Goal: Task Accomplishment & Management: Use online tool/utility

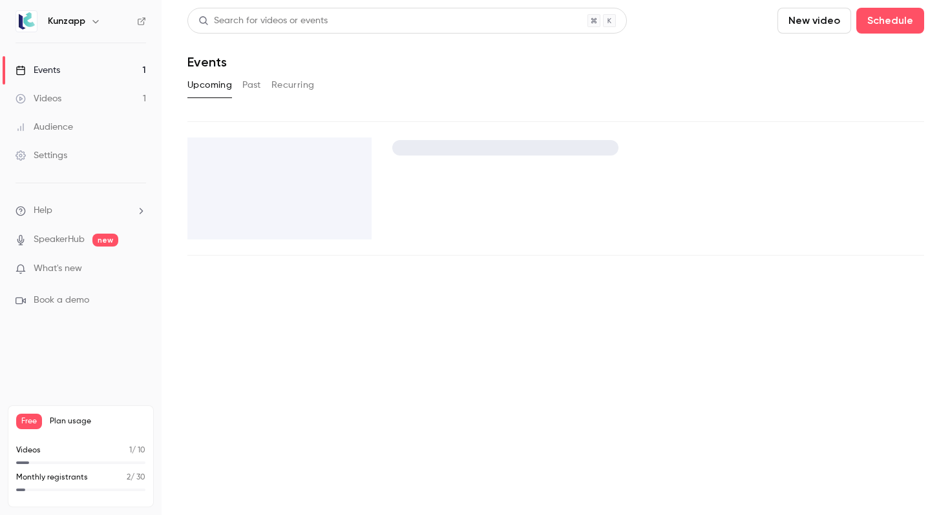
click at [105, 67] on link "Events 1" at bounding box center [80, 70] width 161 height 28
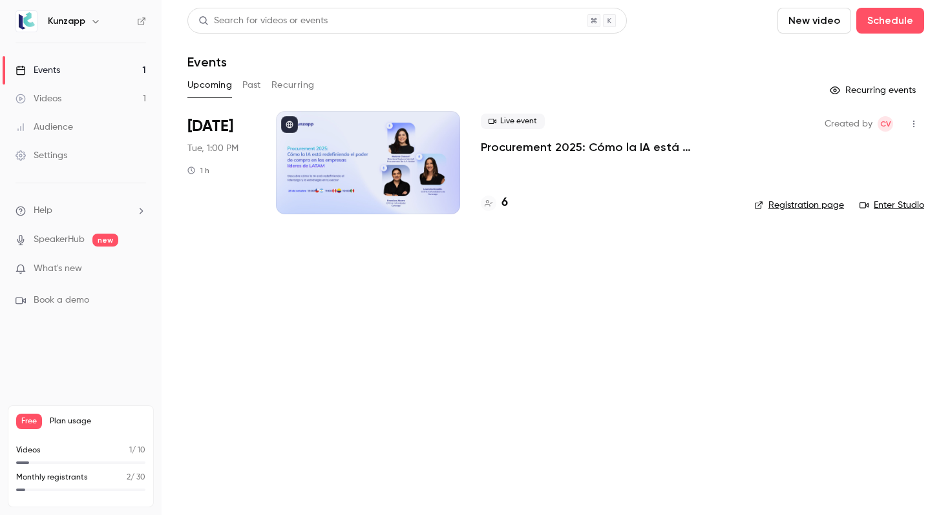
click at [541, 157] on div "Live event Procurement 2025: Cómo la IA está redefiniendo el poder de compra en…" at bounding box center [607, 162] width 253 height 103
click at [542, 149] on p "Procurement 2025: Cómo la IA está redefiniendo el poder de compra en las empres…" at bounding box center [607, 148] width 253 height 16
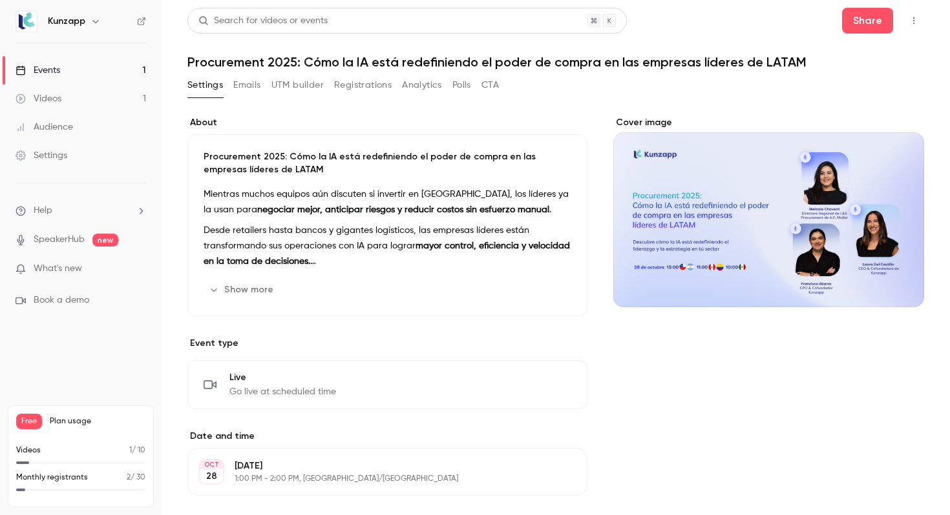
click at [362, 88] on button "Registrations" at bounding box center [362, 85] width 57 height 21
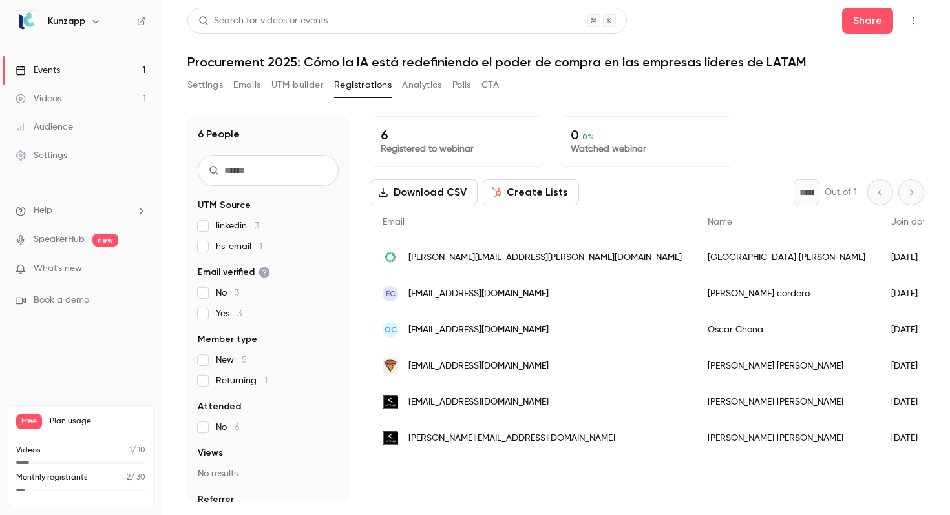
click at [428, 83] on button "Analytics" at bounding box center [422, 85] width 40 height 21
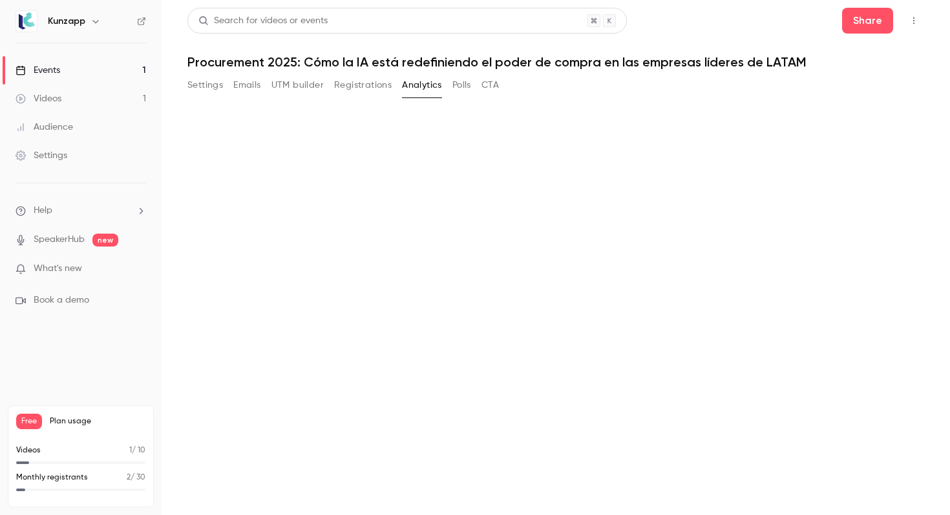
click at [294, 85] on button "UTM builder" at bounding box center [297, 85] width 52 height 21
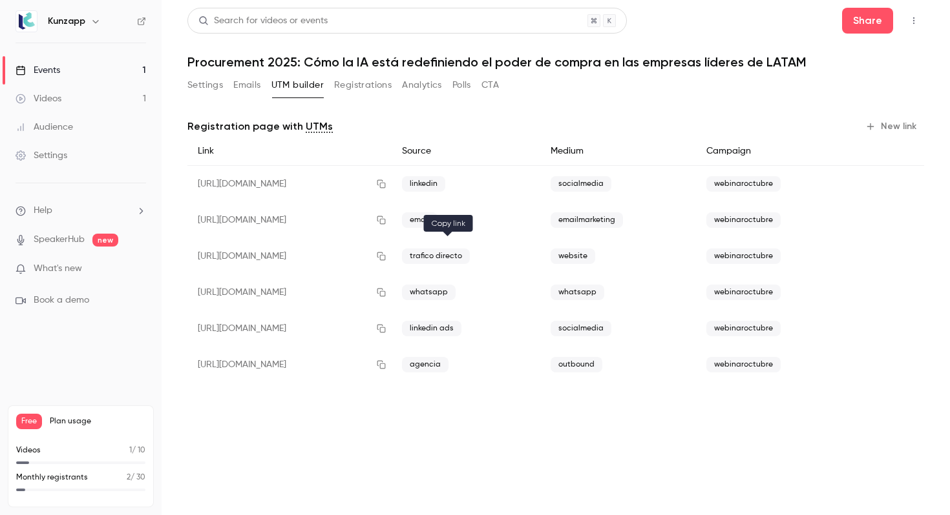
click at [386, 254] on icon "button" at bounding box center [381, 256] width 10 height 9
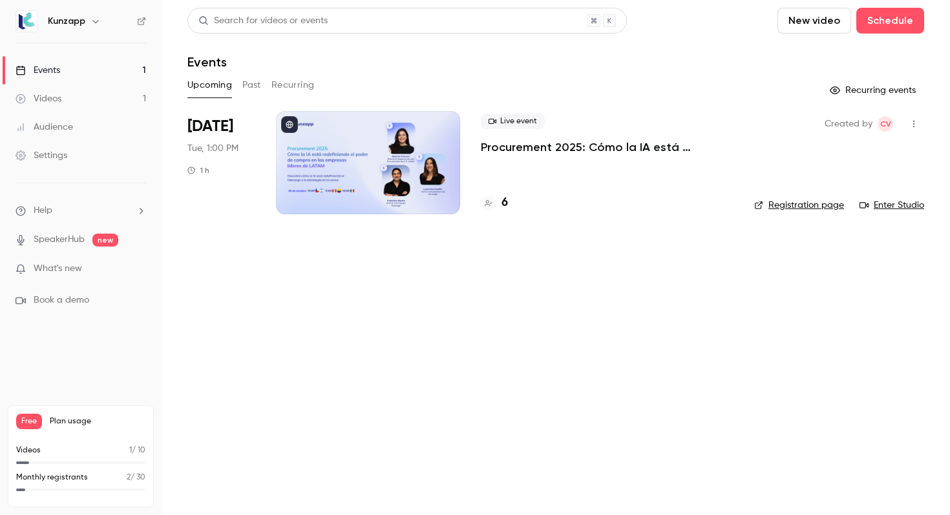
click at [561, 150] on p "Procurement 2025: Cómo la IA está redefiniendo el poder de compra en las empres…" at bounding box center [607, 148] width 253 height 16
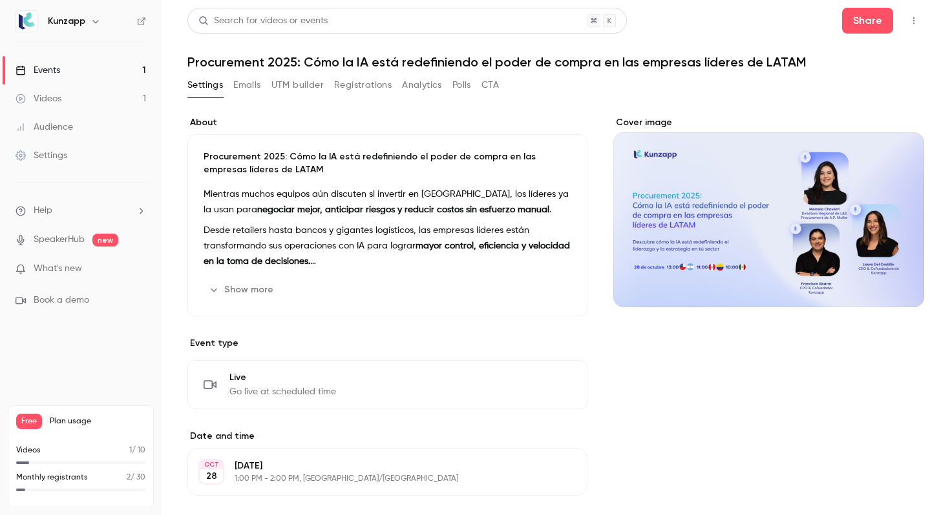
click at [305, 85] on button "UTM builder" at bounding box center [297, 85] width 52 height 21
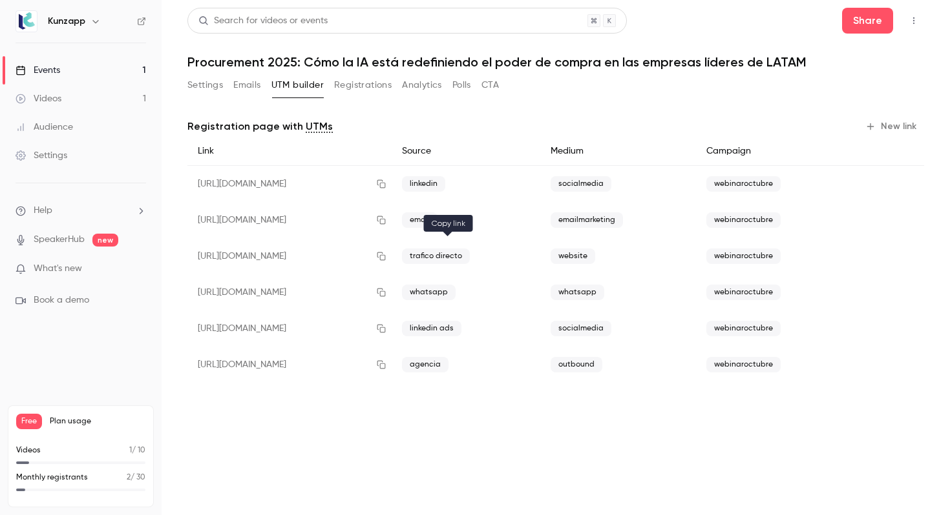
click at [386, 260] on icon "button" at bounding box center [381, 257] width 8 height 8
